Goal: Obtain resource: Download file/media

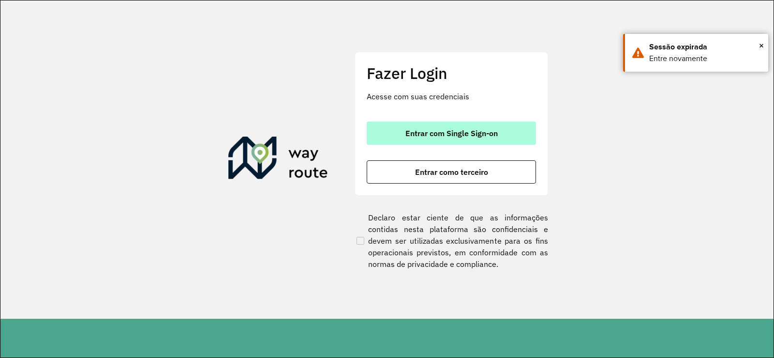
click at [388, 137] on button "Entrar com Single Sign-on" at bounding box center [451, 132] width 169 height 23
click at [388, 136] on button "Entrar com Single Sign-on" at bounding box center [451, 132] width 169 height 23
click at [451, 127] on button "Entrar com Single Sign-on" at bounding box center [451, 132] width 169 height 23
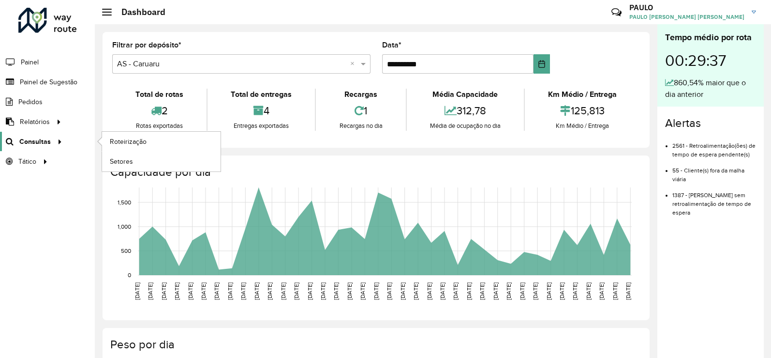
click at [45, 139] on span "Consultas" at bounding box center [34, 141] width 31 height 10
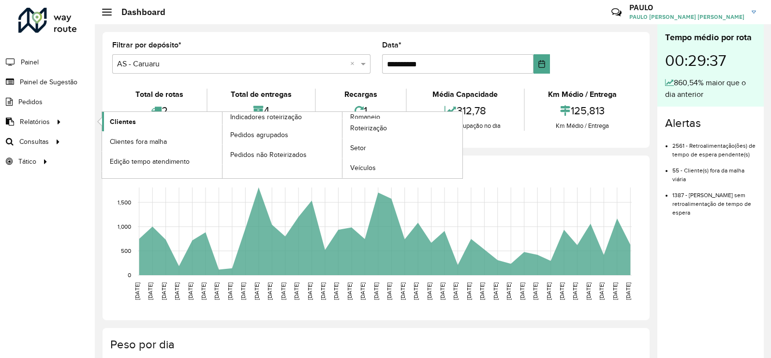
click at [145, 127] on link "Clientes" at bounding box center [162, 121] width 120 height 19
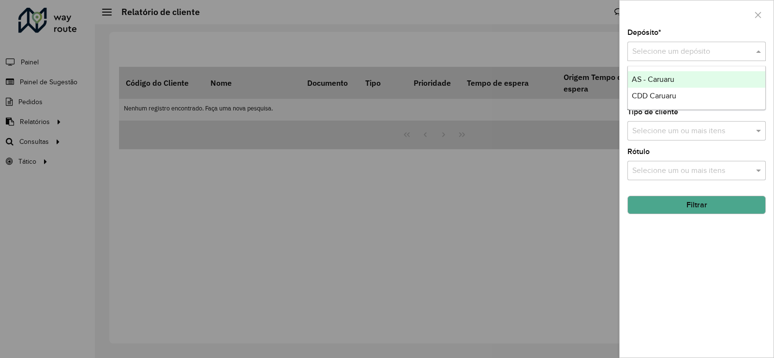
click at [667, 46] on input "text" at bounding box center [686, 52] width 109 height 12
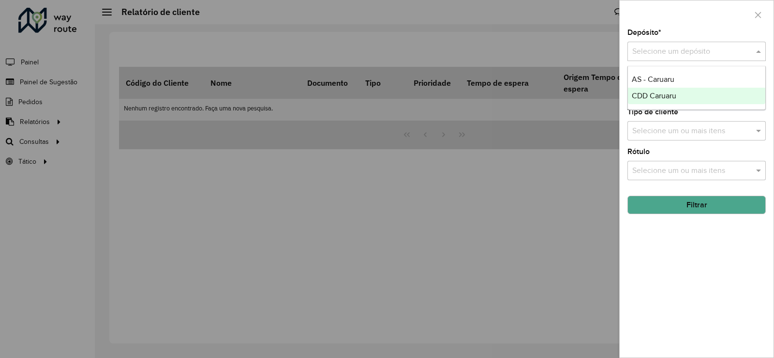
click at [655, 102] on div "CDD Caruaru" at bounding box center [696, 96] width 137 height 16
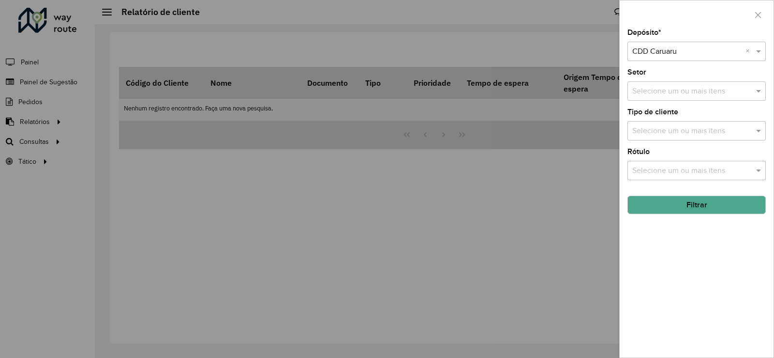
click at [694, 205] on button "Filtrar" at bounding box center [696, 204] width 138 height 18
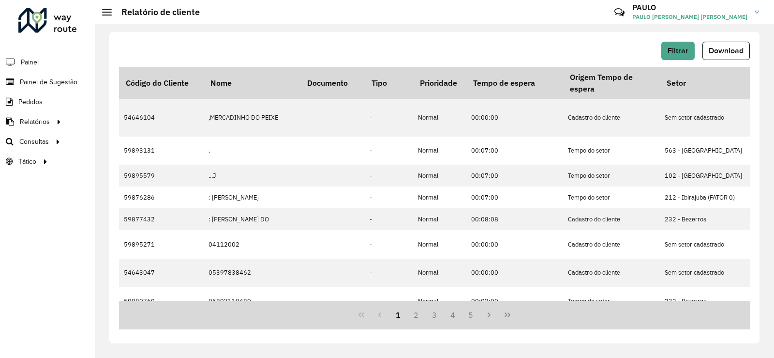
click at [733, 47] on span "Download" at bounding box center [726, 50] width 35 height 8
